Goal: Check status: Check status

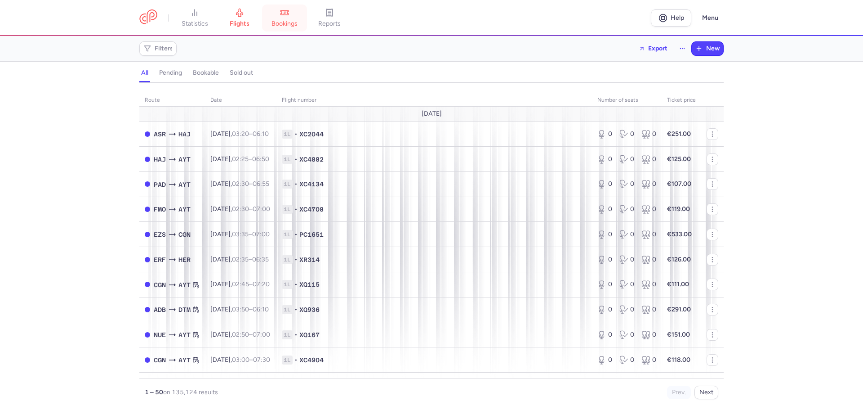
click at [281, 18] on link "bookings" at bounding box center [284, 18] width 45 height 20
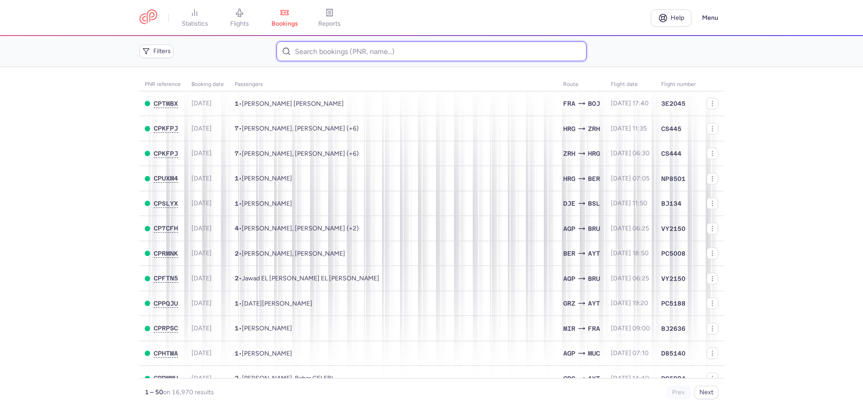
click at [344, 50] on input at bounding box center [431, 51] width 310 height 20
paste input "CPVCUU"
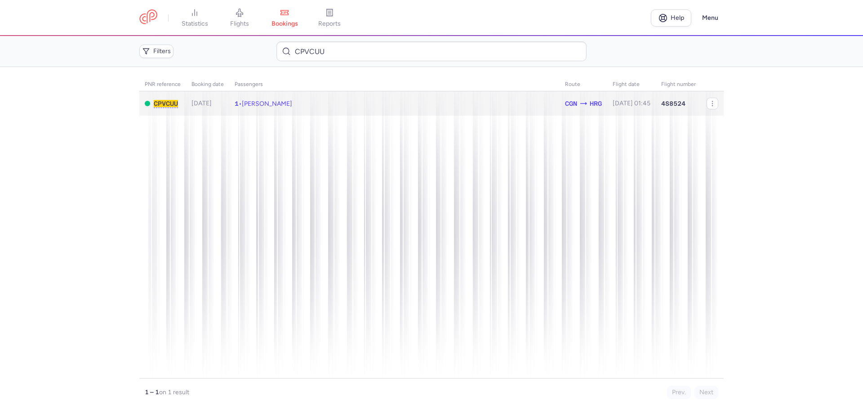
click at [607, 102] on td "1 • Ljubov [PERSON_NAME]" at bounding box center [631, 103] width 49 height 25
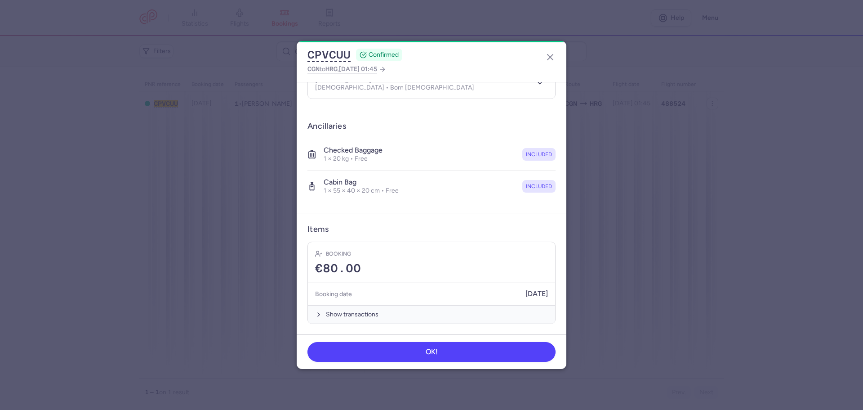
scroll to position [115, 0]
click at [551, 55] on icon "button" at bounding box center [550, 57] width 11 height 11
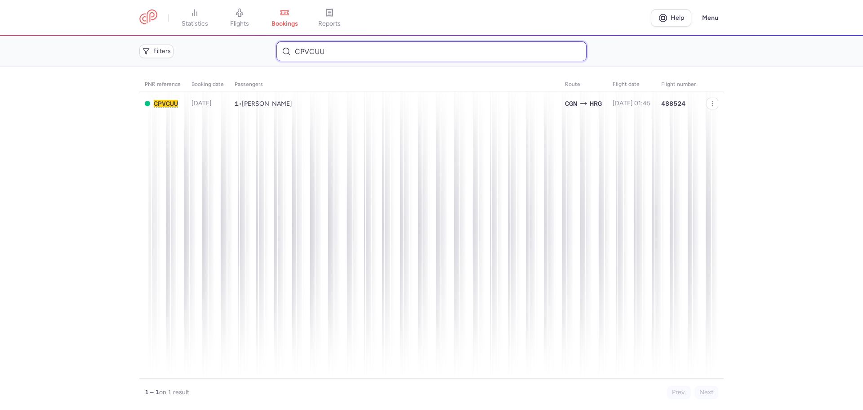
drag, startPoint x: 400, startPoint y: 54, endPoint x: 173, endPoint y: 61, distance: 227.1
click at [174, 62] on div "Filters CPVCUU" at bounding box center [432, 51] width 592 height 27
paste input "3FCV"
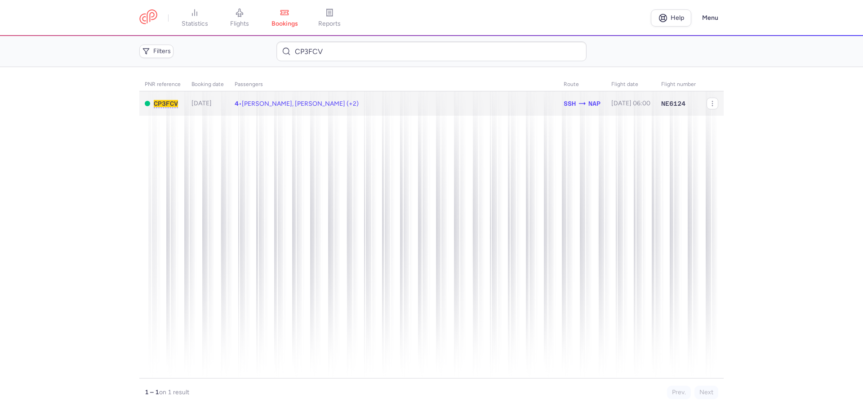
click at [606, 105] on td "4 • [PERSON_NAME], [PERSON_NAME] (+2)" at bounding box center [631, 103] width 50 height 25
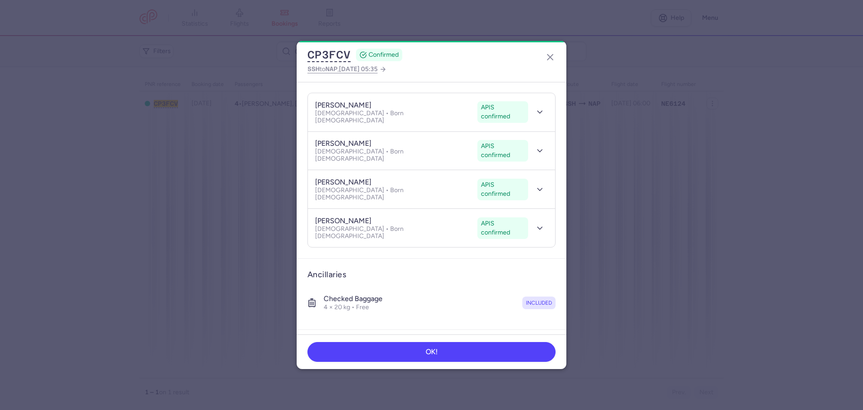
scroll to position [243, 0]
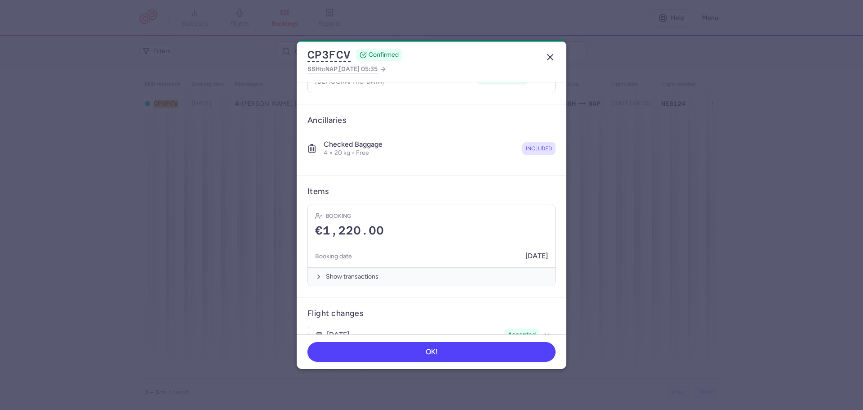
drag, startPoint x: 558, startPoint y: 60, endPoint x: 549, endPoint y: 61, distance: 8.6
click at [555, 59] on header "CP3FCV CONFIRMED SSH to NAP , [DATE] 05:35" at bounding box center [432, 61] width 270 height 41
drag, startPoint x: 549, startPoint y: 61, endPoint x: 522, endPoint y: 65, distance: 27.7
click at [548, 61] on icon "button" at bounding box center [550, 57] width 11 height 11
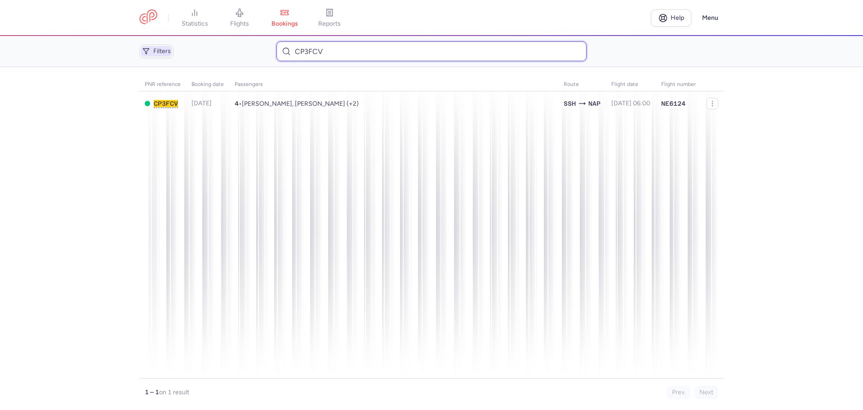
drag, startPoint x: 340, startPoint y: 56, endPoint x: 154, endPoint y: 50, distance: 185.7
click at [156, 52] on div "Filters CP3FCV" at bounding box center [432, 51] width 592 height 27
paste input "ULCK"
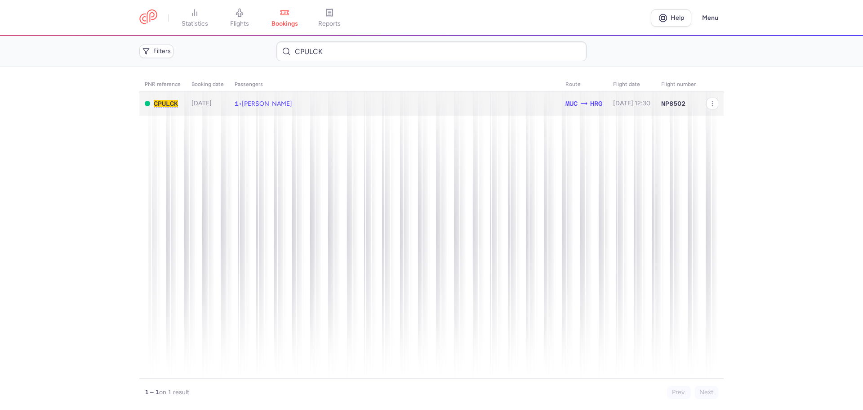
click at [608, 104] on td "1 • [PERSON_NAME]" at bounding box center [632, 103] width 48 height 25
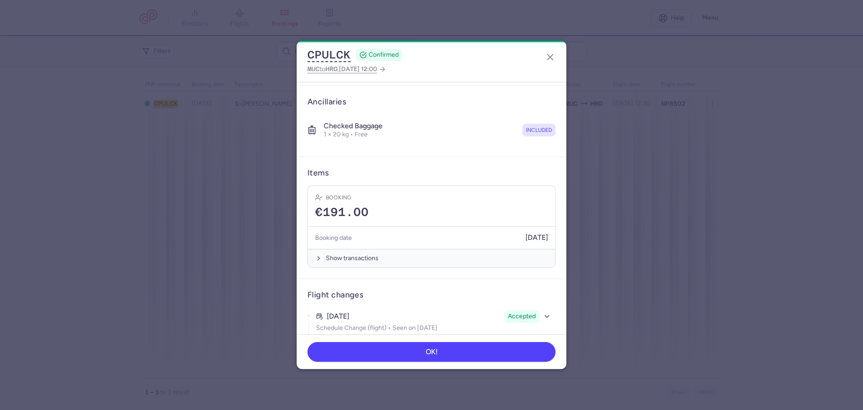
scroll to position [149, 0]
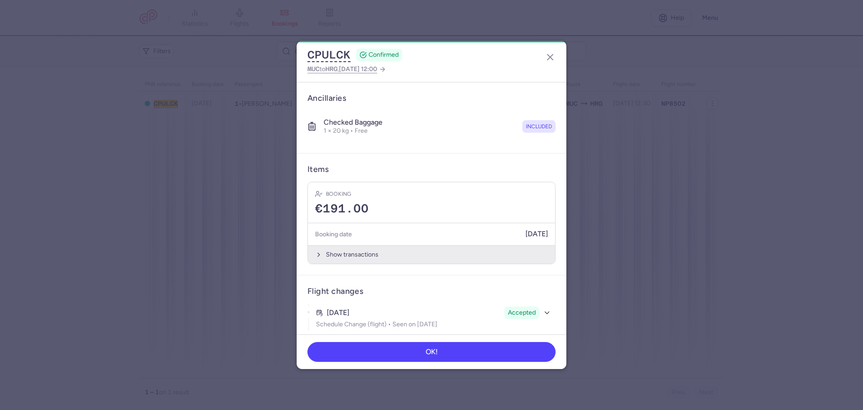
click at [392, 249] on button "Show transactions" at bounding box center [431, 254] width 247 height 18
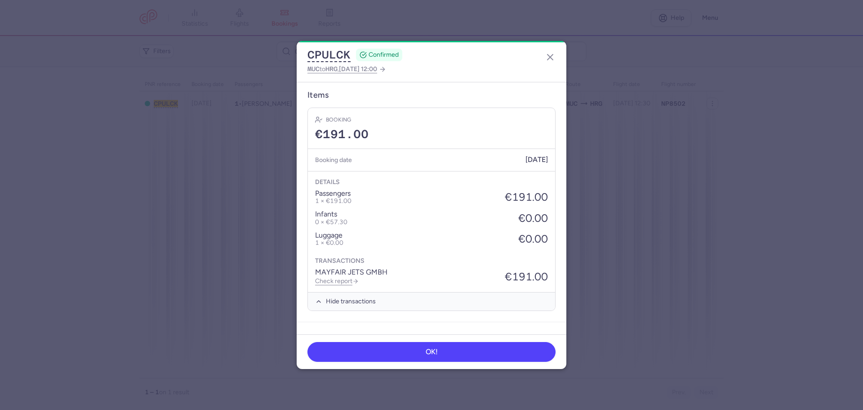
scroll to position [270, 0]
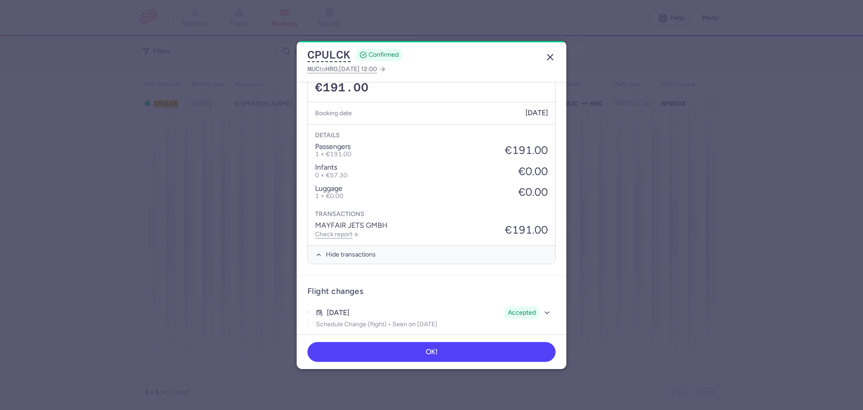
click at [549, 53] on icon "button" at bounding box center [550, 57] width 11 height 11
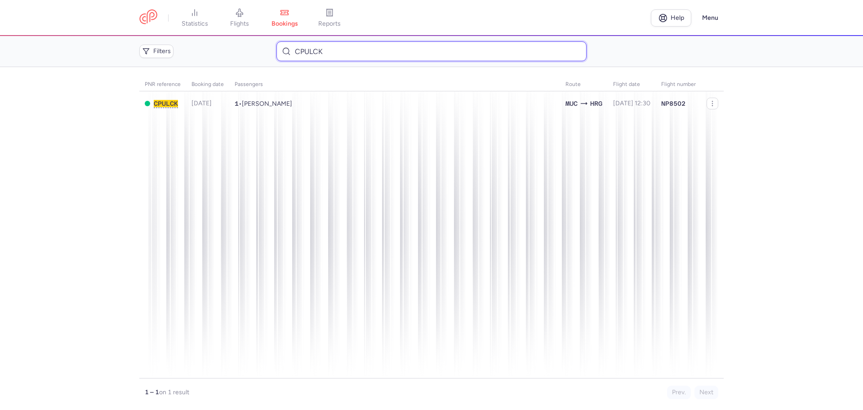
drag, startPoint x: 383, startPoint y: 57, endPoint x: 226, endPoint y: 62, distance: 157.9
click at [226, 62] on div "Filters CPULCK" at bounding box center [432, 51] width 592 height 27
paste input "BTW"
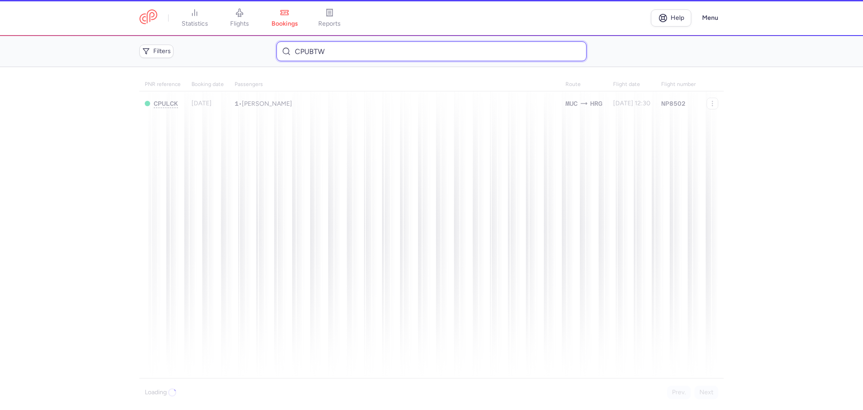
type input "CPUBTW"
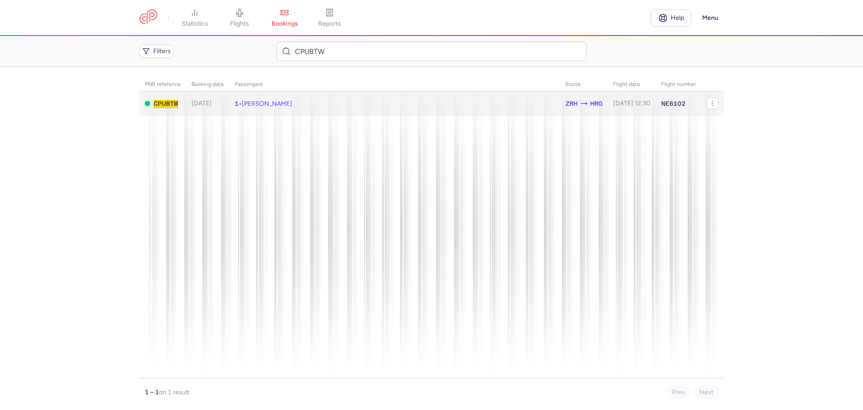
click at [656, 103] on td "ZRH HRG" at bounding box center [678, 103] width 45 height 25
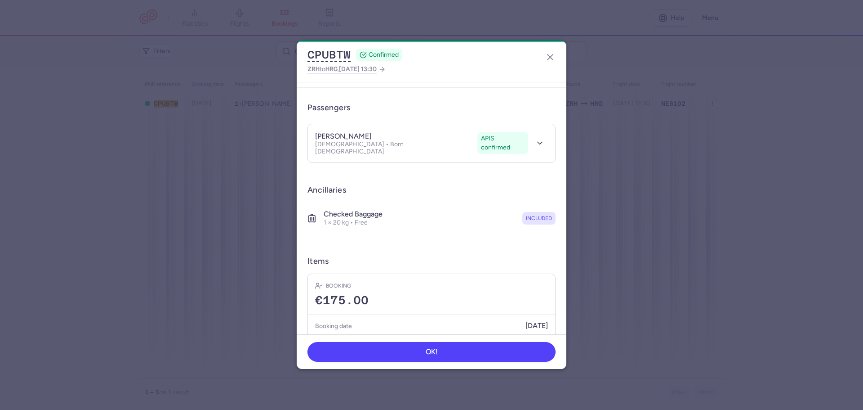
scroll to position [149, 0]
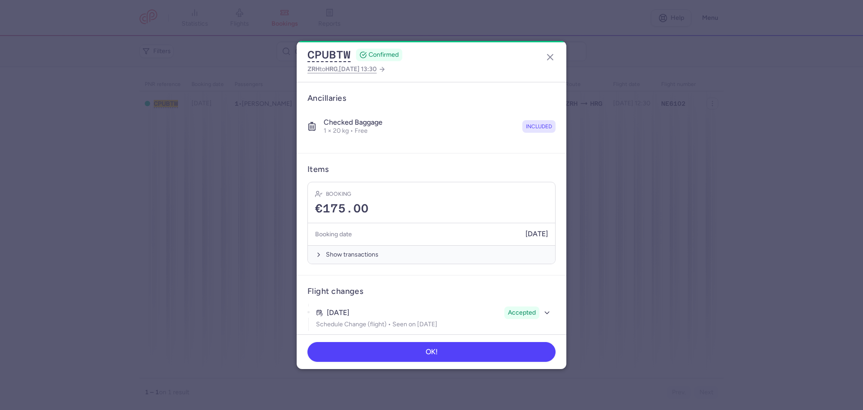
drag, startPoint x: 546, startPoint y: 56, endPoint x: 593, endPoint y: 31, distance: 52.9
click at [546, 56] on icon "button" at bounding box center [550, 57] width 11 height 11
